Goal: Browse casually

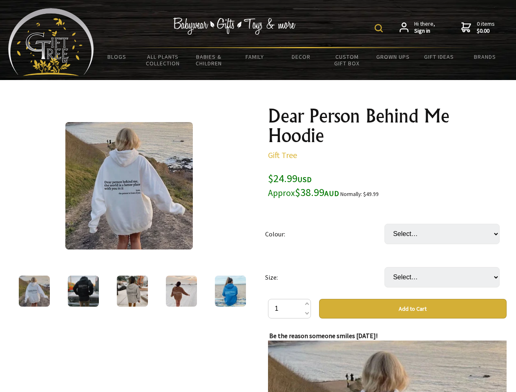
click at [380, 28] on img at bounding box center [379, 28] width 8 height 8
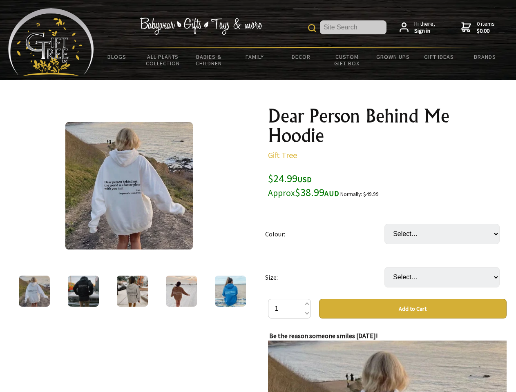
click at [129, 186] on img at bounding box center [128, 185] width 127 height 127
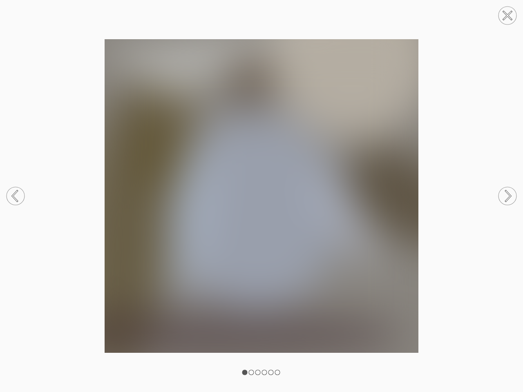
click at [387, 266] on img at bounding box center [261, 196] width 523 height 314
click at [413, 309] on img at bounding box center [261, 196] width 523 height 314
